Goal: Subscribe to service/newsletter

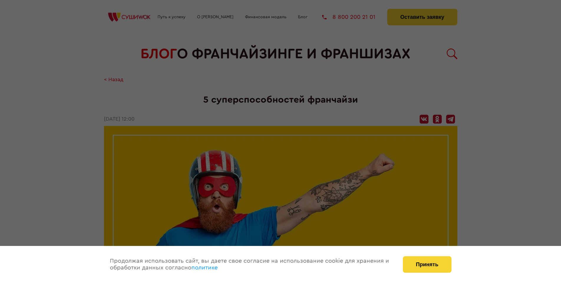
scroll to position [468, 0]
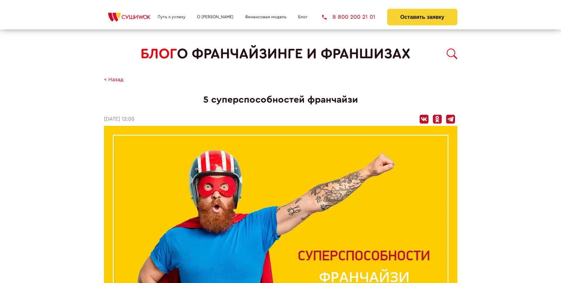
scroll to position [468, 0]
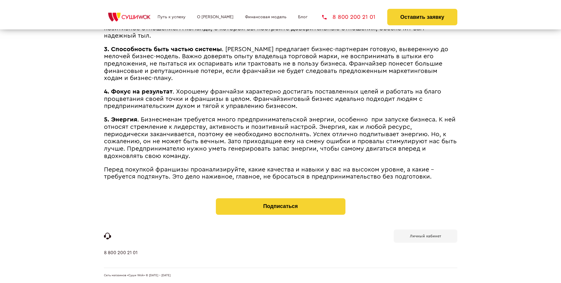
click at [425, 236] on b "Личный кабинет" at bounding box center [425, 236] width 31 height 4
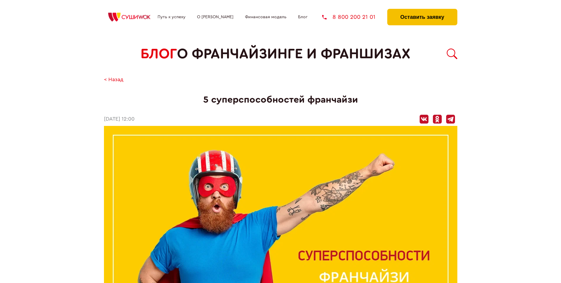
click at [422, 10] on button "Оставить заявку" at bounding box center [422, 17] width 70 height 16
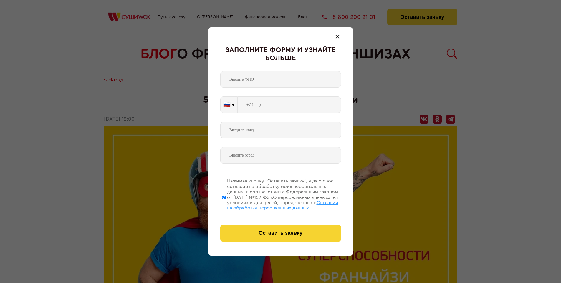
click at [273, 205] on span "Согласии на обработку персональных данных" at bounding box center [282, 206] width 111 height 10
click at [226, 205] on input "Нажимая кнопку “Оставить заявку”, я даю свое согласие на обработку моих персона…" at bounding box center [224, 197] width 4 height 47
checkbox input "false"
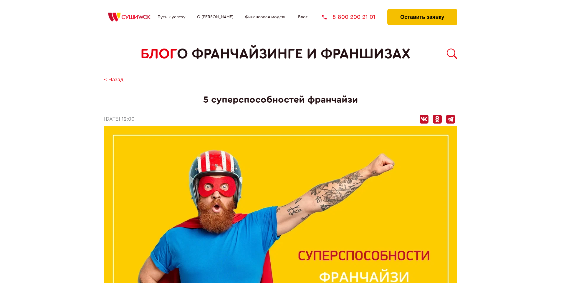
click at [422, 10] on button "Оставить заявку" at bounding box center [422, 17] width 70 height 16
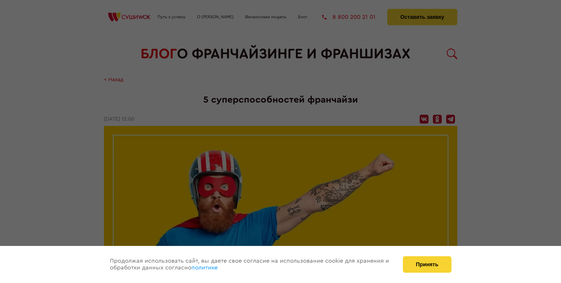
scroll to position [468, 0]
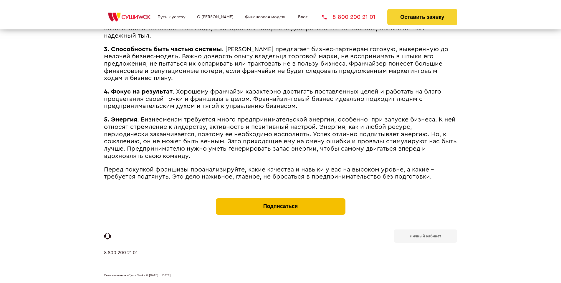
click at [280, 200] on button "Подписаться" at bounding box center [281, 206] width 130 height 16
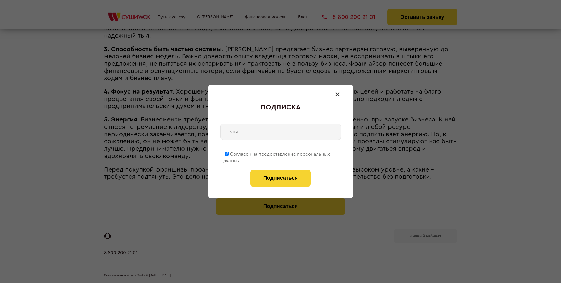
click at [277, 153] on span "Согласен на предоставление персональных данных" at bounding box center [276, 157] width 107 height 11
click at [228, 153] on input "Согласен на предоставление персональных данных" at bounding box center [227, 154] width 4 height 4
checkbox input "false"
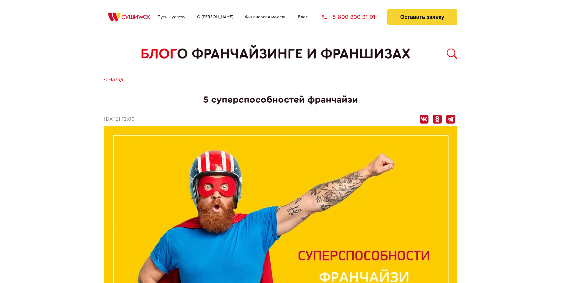
scroll to position [468, 0]
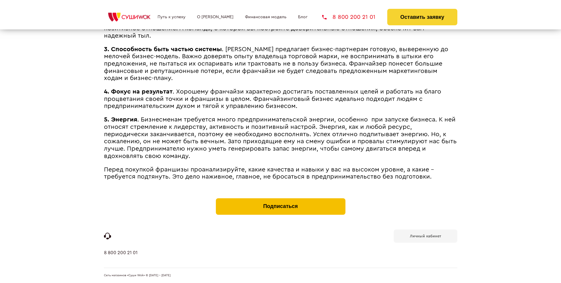
click at [280, 200] on button "Подписаться" at bounding box center [281, 206] width 130 height 16
